Goal: Check status: Check status

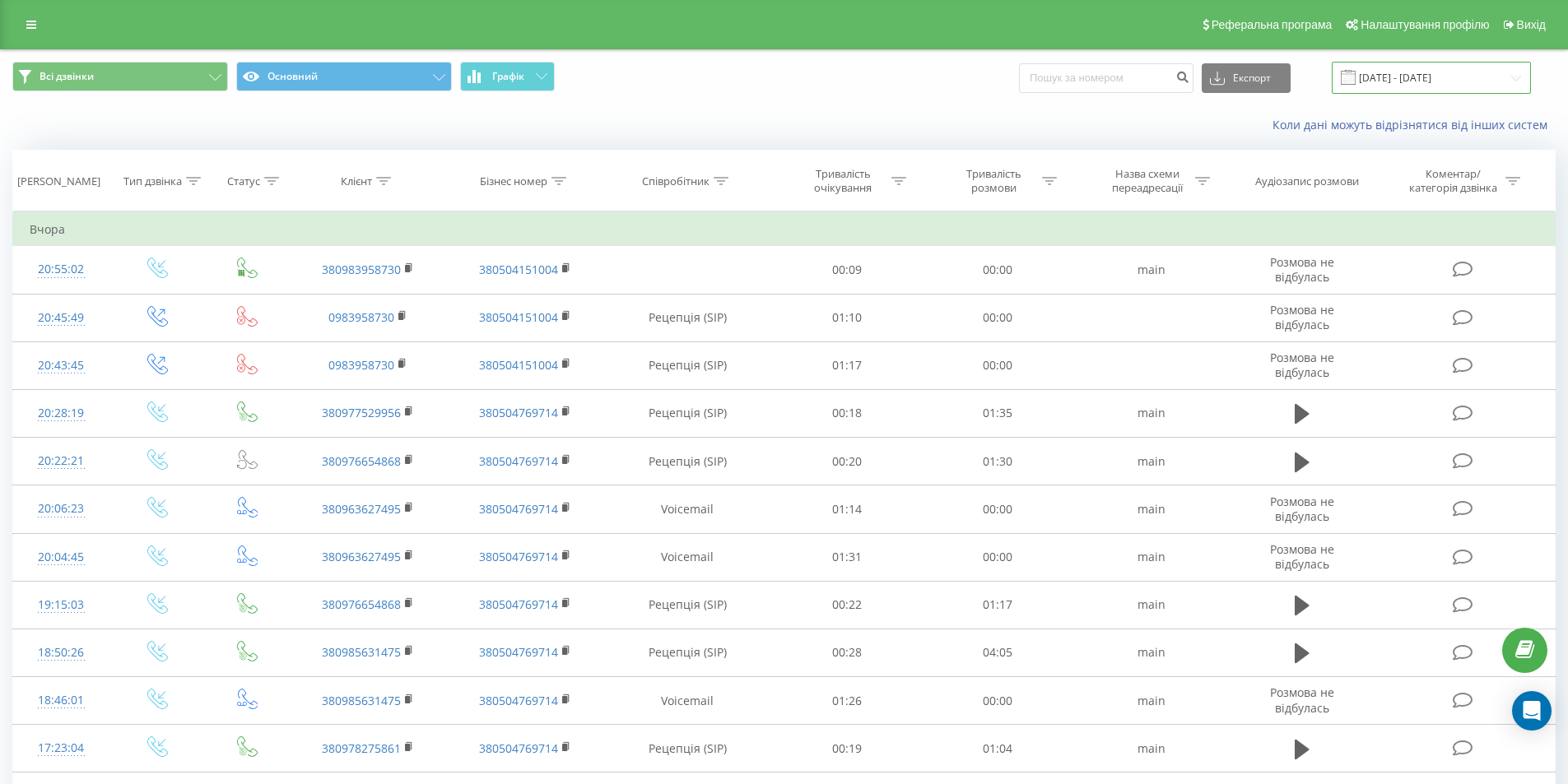
click at [1424, 78] on input "[DATE] - [DATE]" at bounding box center [1431, 77] width 199 height 32
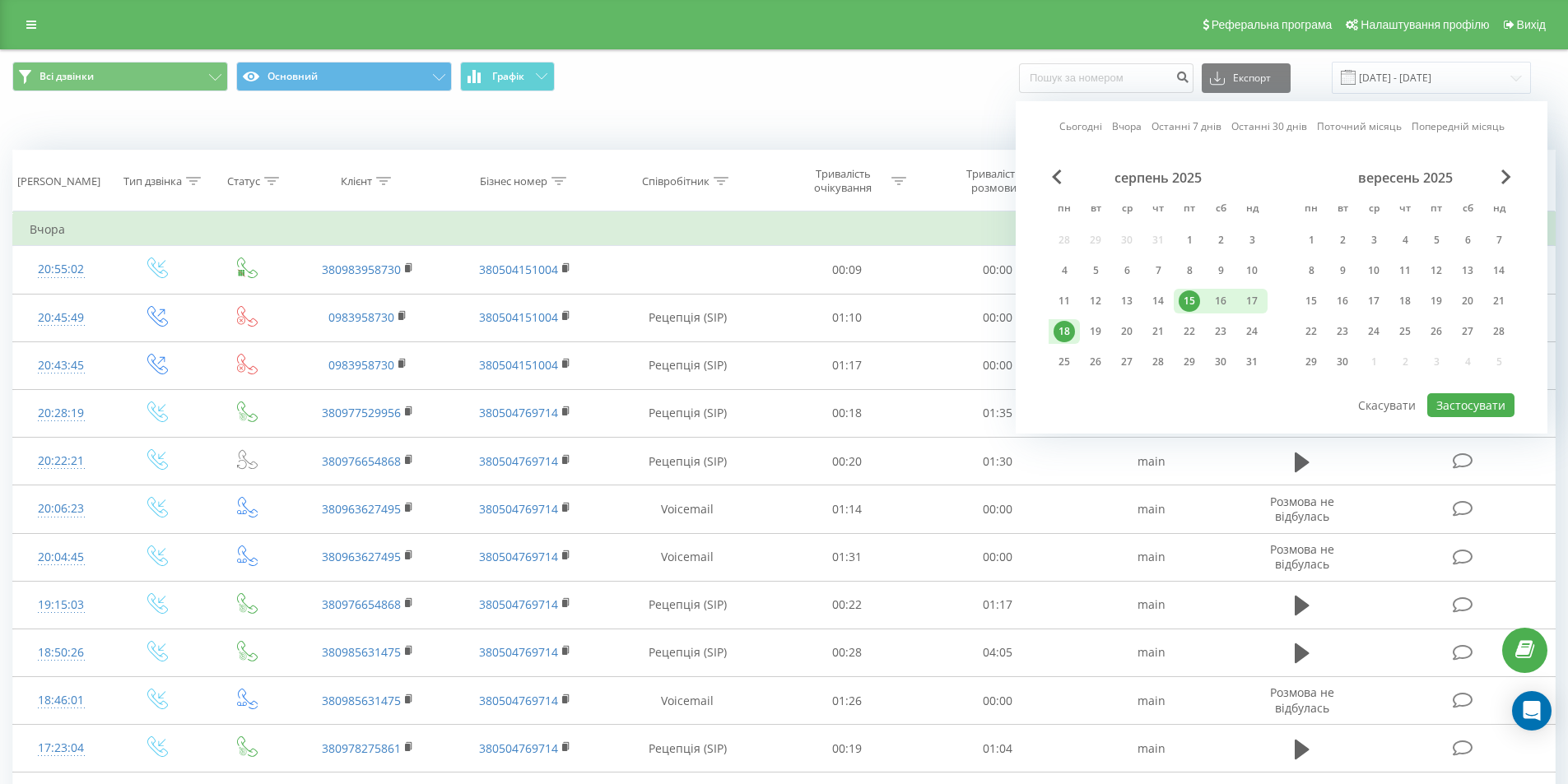
click at [1060, 326] on div "18" at bounding box center [1064, 332] width 21 height 21
click at [1092, 331] on div "19" at bounding box center [1095, 332] width 21 height 21
click at [1440, 405] on button "Застосувати" at bounding box center [1470, 405] width 87 height 24
type input "[DATE] - [DATE]"
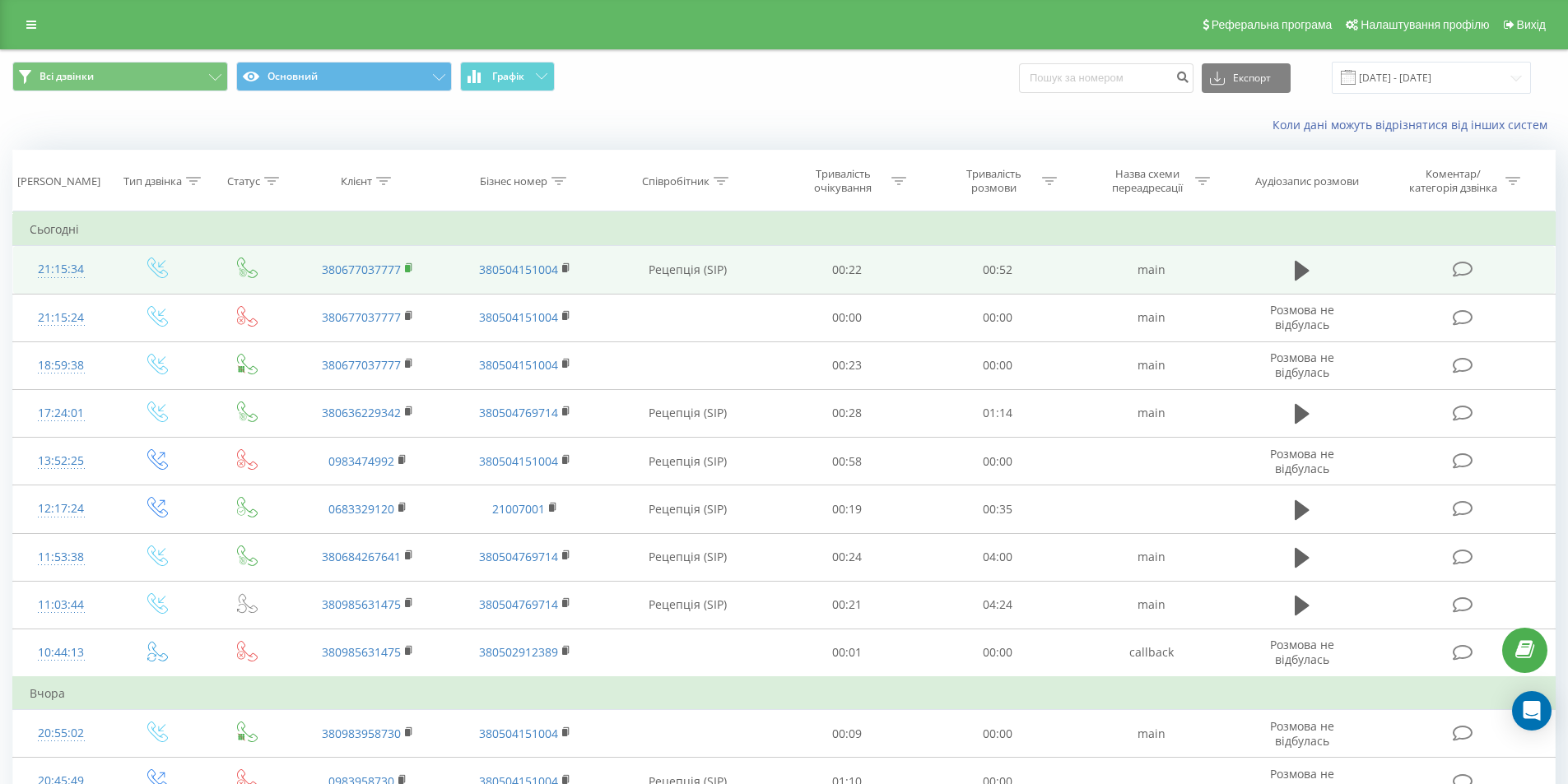
click at [409, 265] on rect at bounding box center [407, 269] width 5 height 8
